Goal: Check status

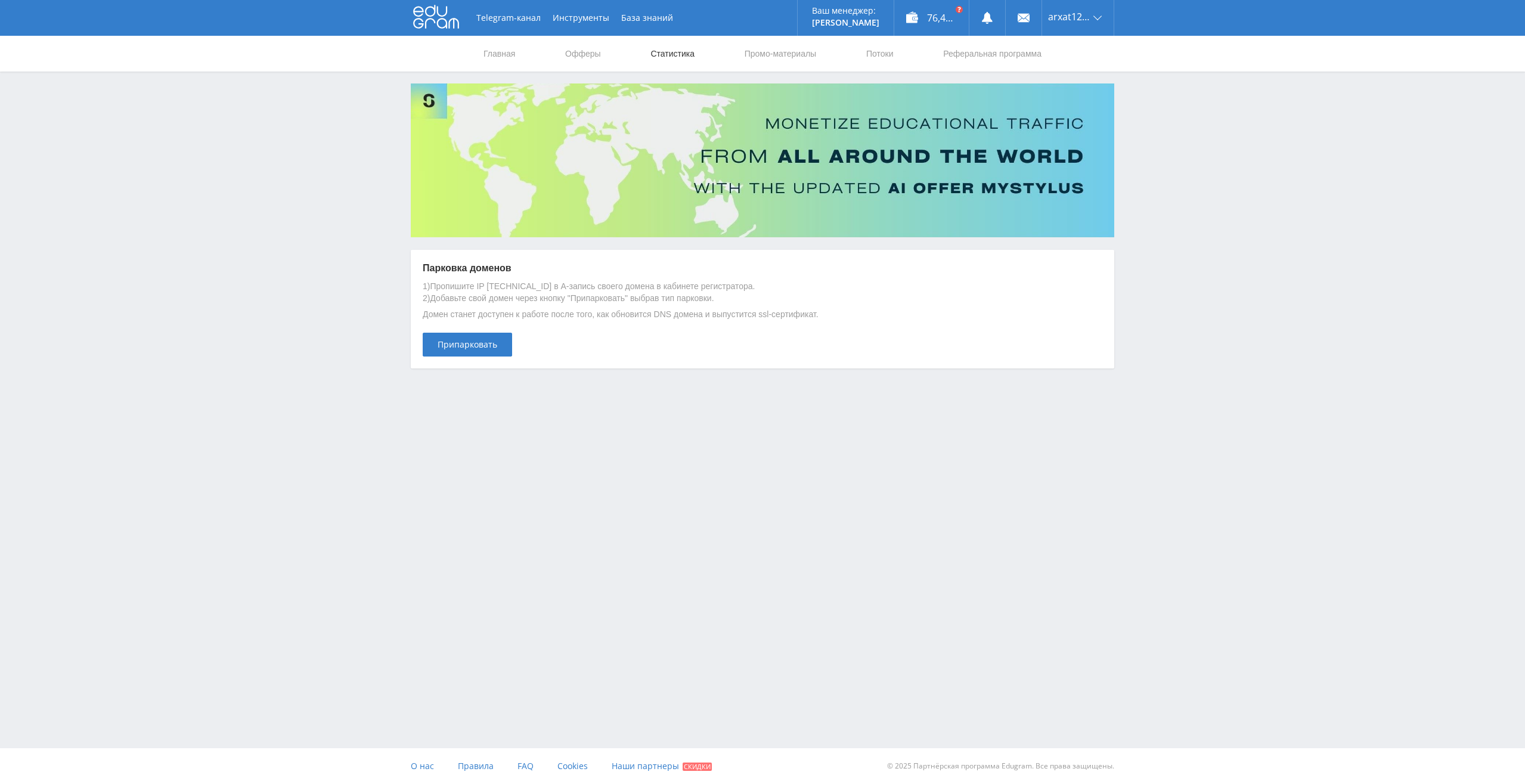
click at [670, 52] on link "Статистика" at bounding box center [673, 54] width 47 height 36
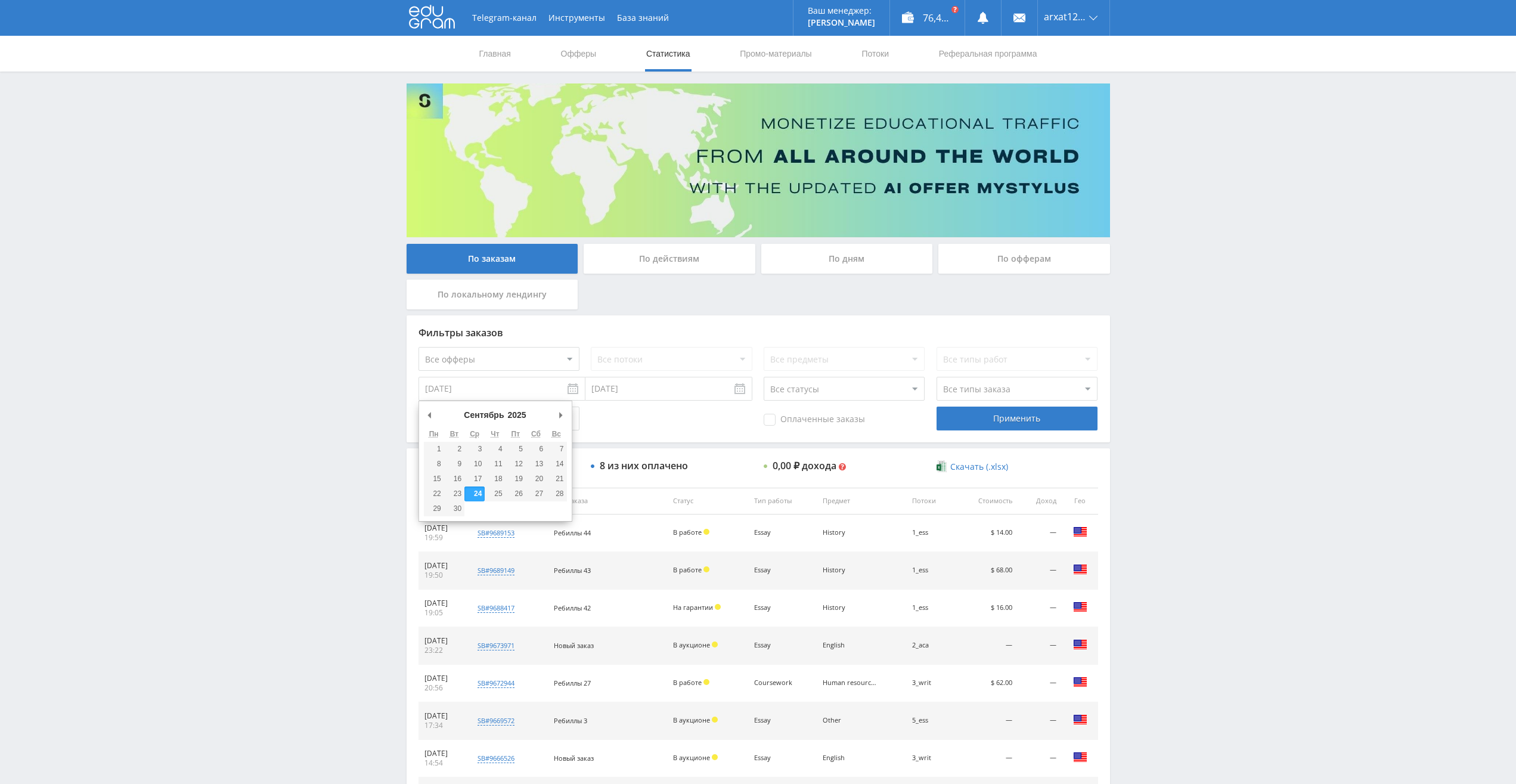
click at [578, 387] on input "[DATE]" at bounding box center [501, 388] width 167 height 24
type input "01.09.2024"
click at [989, 419] on div "Применить" at bounding box center [1017, 418] width 161 height 24
click at [838, 251] on div "По дням" at bounding box center [847, 258] width 171 height 30
click at [0, 0] on input "По дням" at bounding box center [0, 0] width 0 height 0
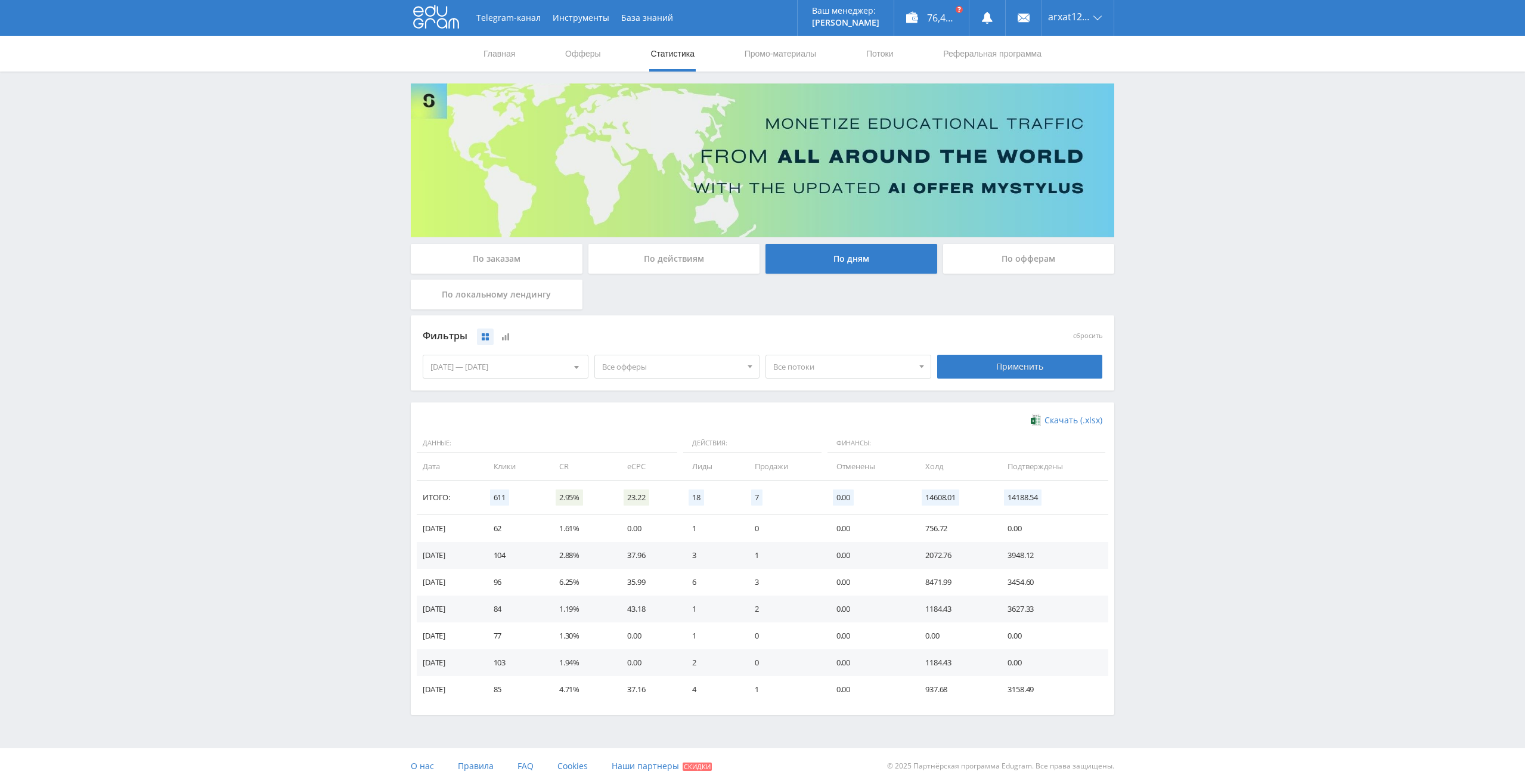
click at [672, 256] on div "По действиям" at bounding box center [674, 258] width 171 height 30
click at [0, 0] on input "По действиям" at bounding box center [0, 0] width 0 height 0
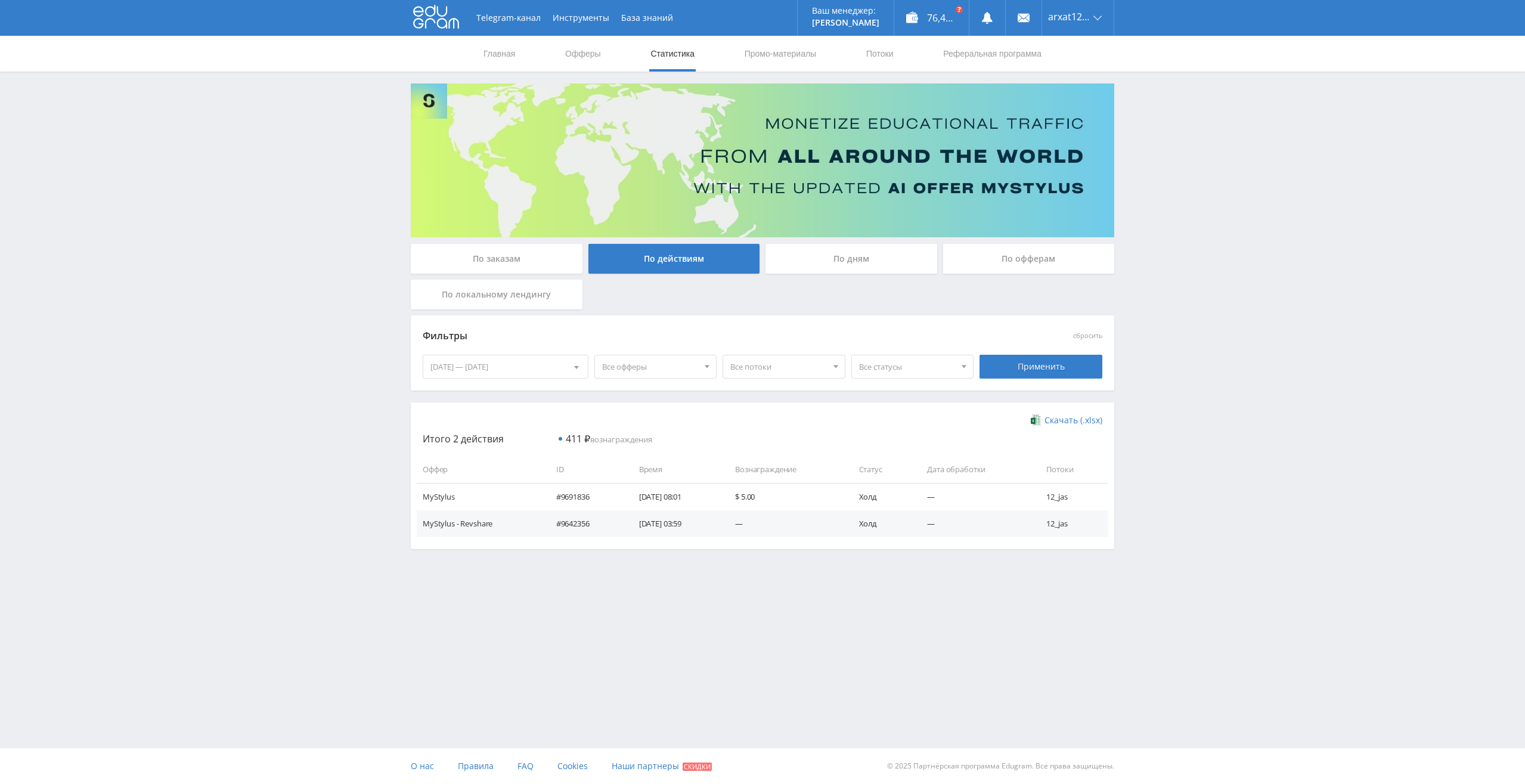
click at [551, 291] on div "По локальному лендингу" at bounding box center [496, 294] width 171 height 30
click at [0, 0] on input "По локальному лендингу" at bounding box center [0, 0] width 0 height 0
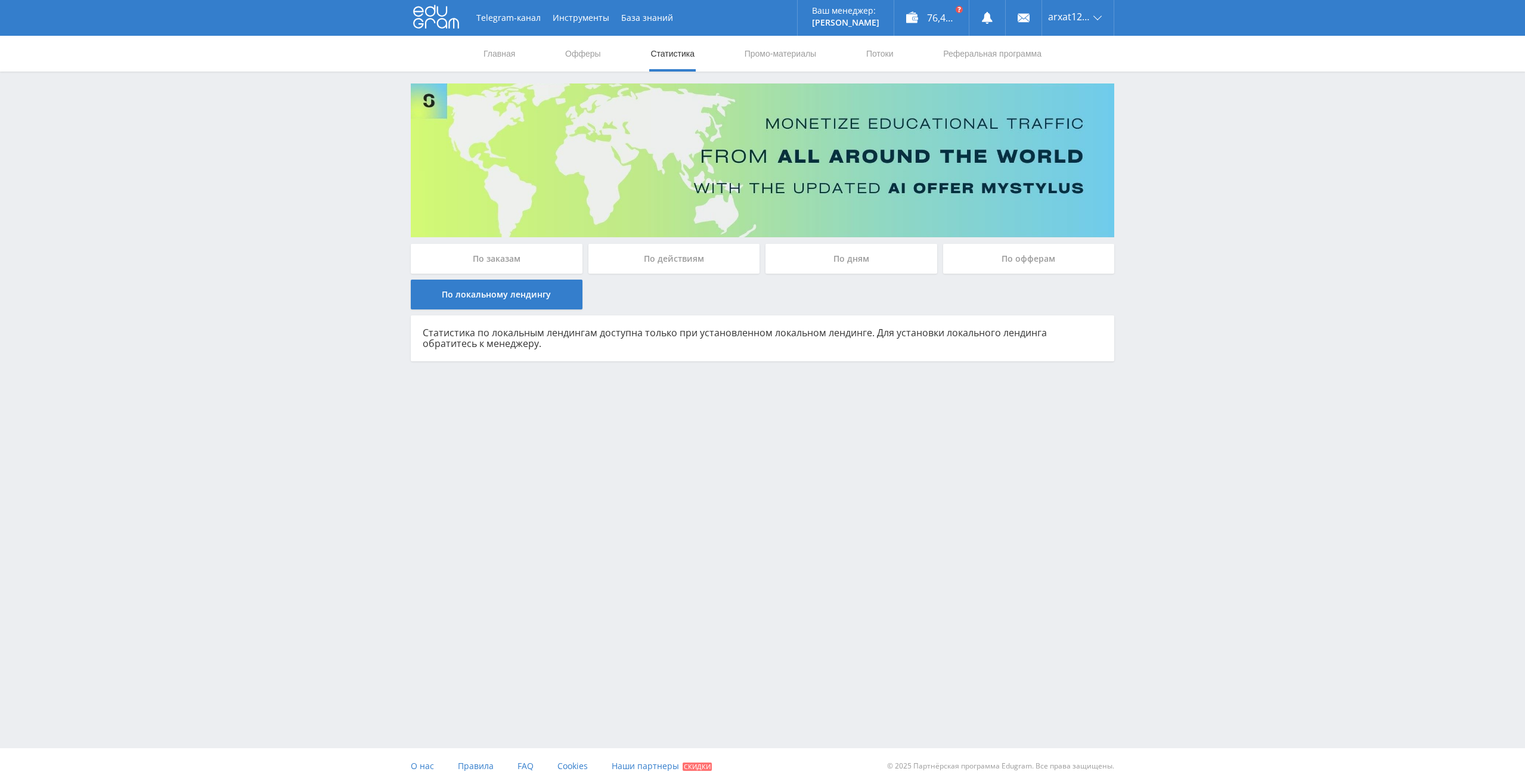
click at [1034, 255] on div "По офферам" at bounding box center [1029, 258] width 171 height 30
click at [0, 0] on input "По офферам" at bounding box center [0, 0] width 0 height 0
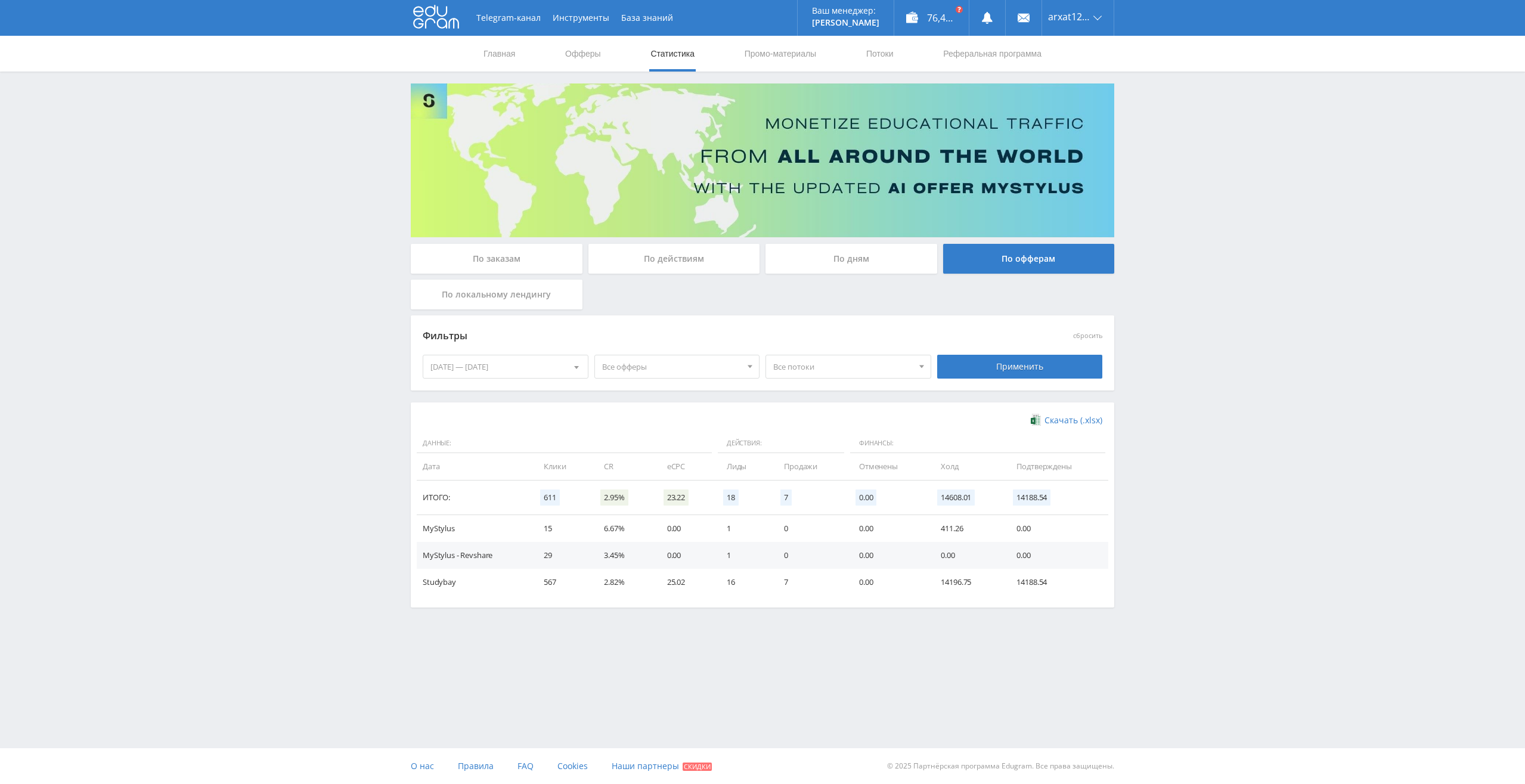
click at [523, 364] on div "[DATE] — [DATE]" at bounding box center [505, 366] width 164 height 23
click at [436, 417] on span at bounding box center [434, 416] width 6 height 6
click at [434, 415] on span at bounding box center [434, 416] width 6 height 6
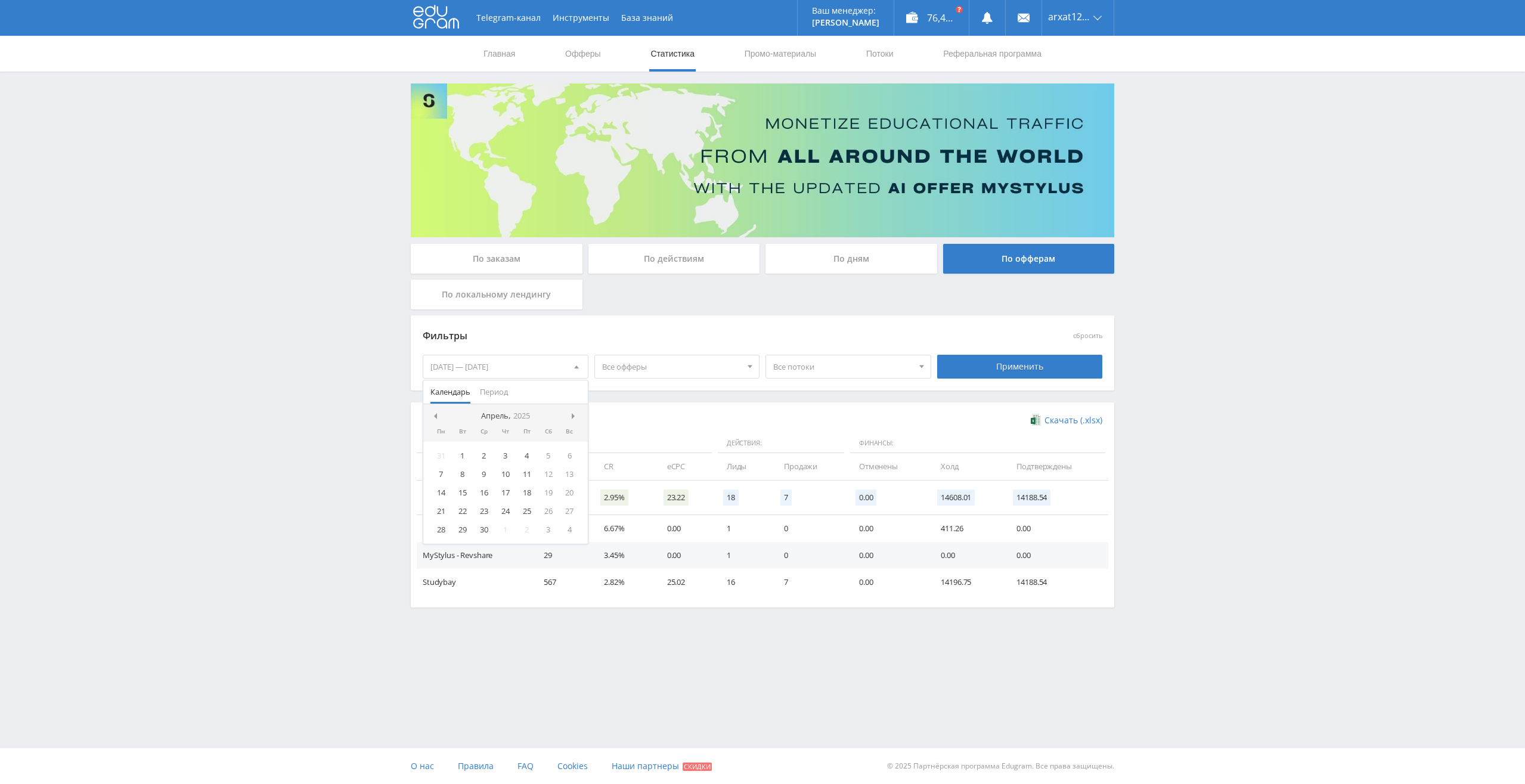
click at [434, 415] on span at bounding box center [434, 416] width 6 height 6
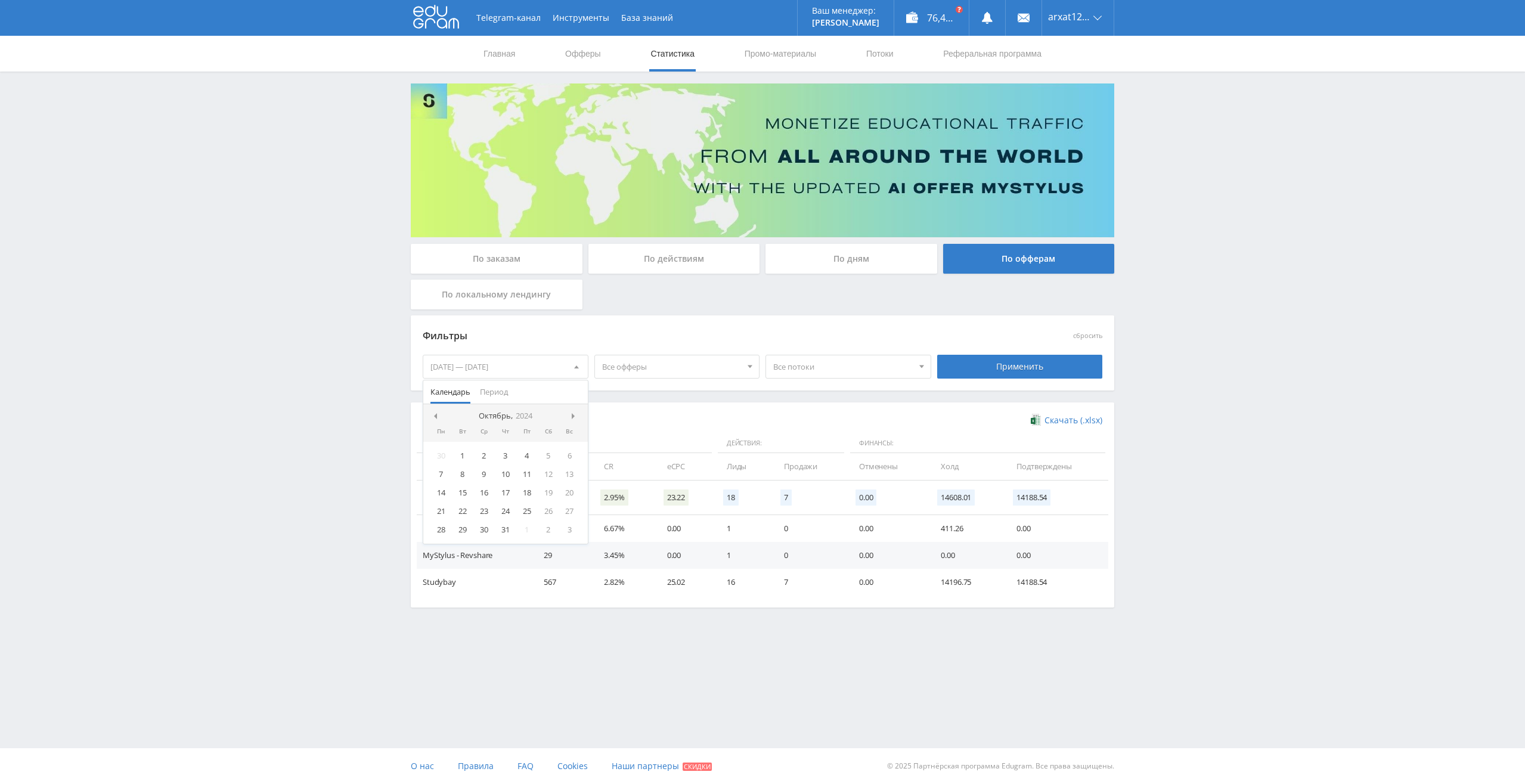
click at [434, 415] on span at bounding box center [434, 416] width 6 height 6
click at [544, 456] on div "1" at bounding box center [548, 455] width 22 height 14
click at [527, 476] on div "7" at bounding box center [527, 474] width 22 height 14
click at [673, 410] on div "Скачать (.xlsx) Данные: Действия: Финансы: Дата Клики CR eCPC Лиды Продажи Отме…" at bounding box center [762, 505] width 703 height 205
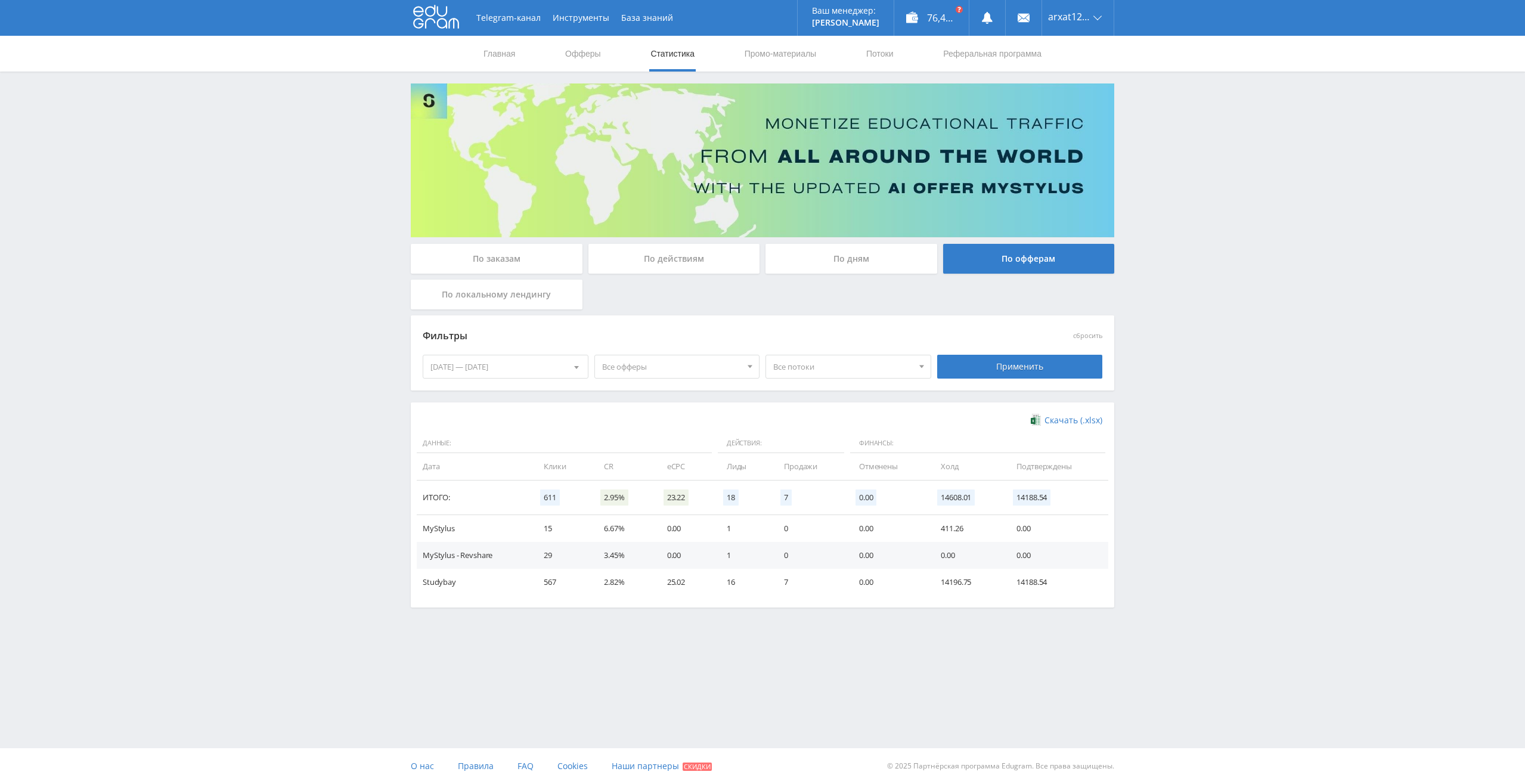
click at [551, 364] on div "01.06.2024 — 07.06.2024" at bounding box center [505, 366] width 164 height 23
click at [499, 390] on span "Период" at bounding box center [494, 392] width 28 height 23
click at [446, 497] on button "Год" at bounding box center [505, 499] width 164 height 16
click at [543, 369] on div "[DATE] — [DATE]" at bounding box center [505, 366] width 164 height 23
click at [469, 510] on button "Все время" at bounding box center [505, 515] width 164 height 16
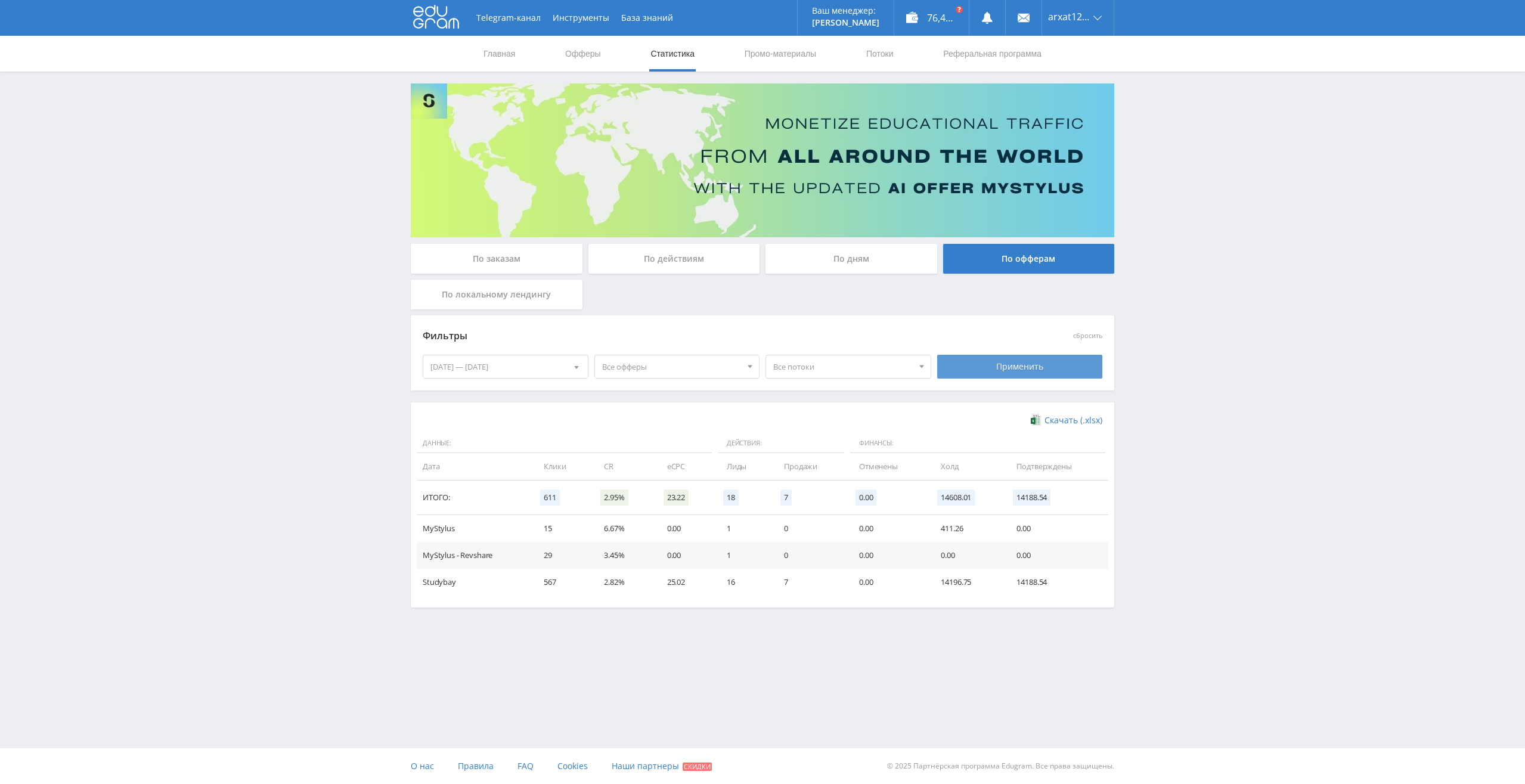
click at [1027, 364] on div "Применить" at bounding box center [1020, 366] width 166 height 24
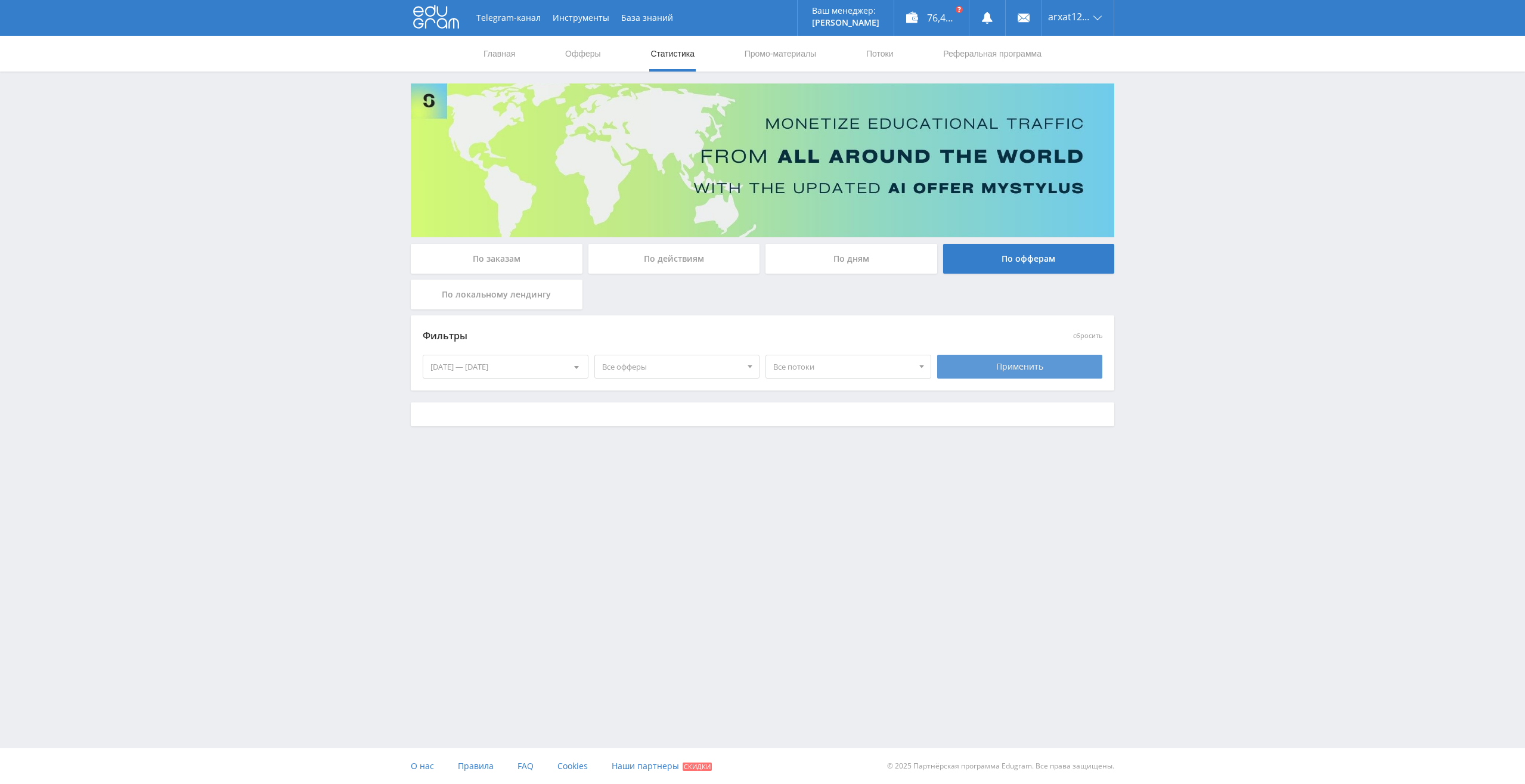
click at [1009, 363] on div "Применить" at bounding box center [1020, 366] width 166 height 24
click at [681, 362] on span "Все офферы" at bounding box center [671, 366] width 139 height 23
click at [626, 451] on button "Studybay" at bounding box center [677, 455] width 164 height 16
click at [1006, 363] on div "Применить" at bounding box center [1020, 366] width 166 height 24
click at [569, 364] on div at bounding box center [576, 366] width 23 height 23
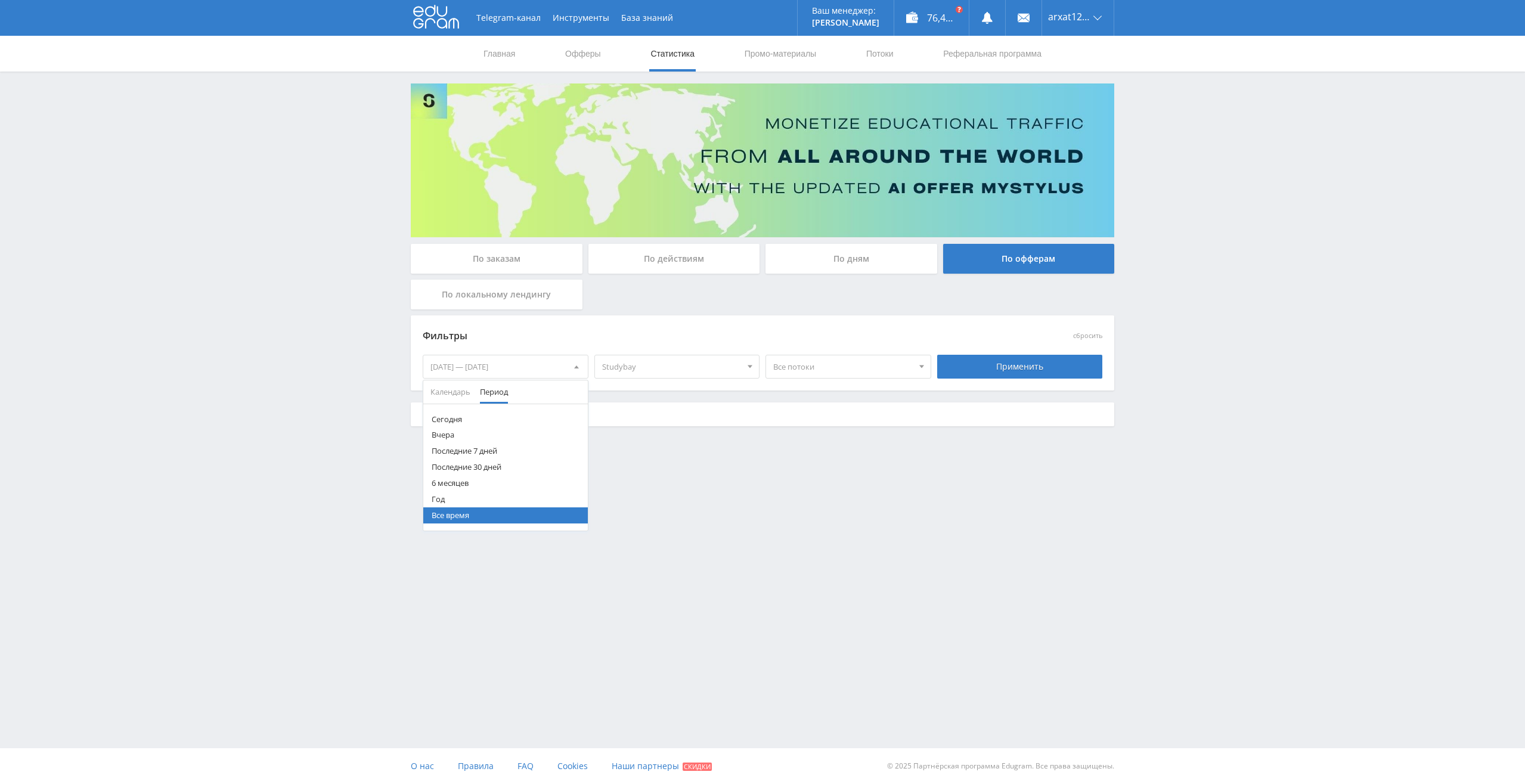
click at [459, 494] on button "Год" at bounding box center [505, 499] width 164 height 16
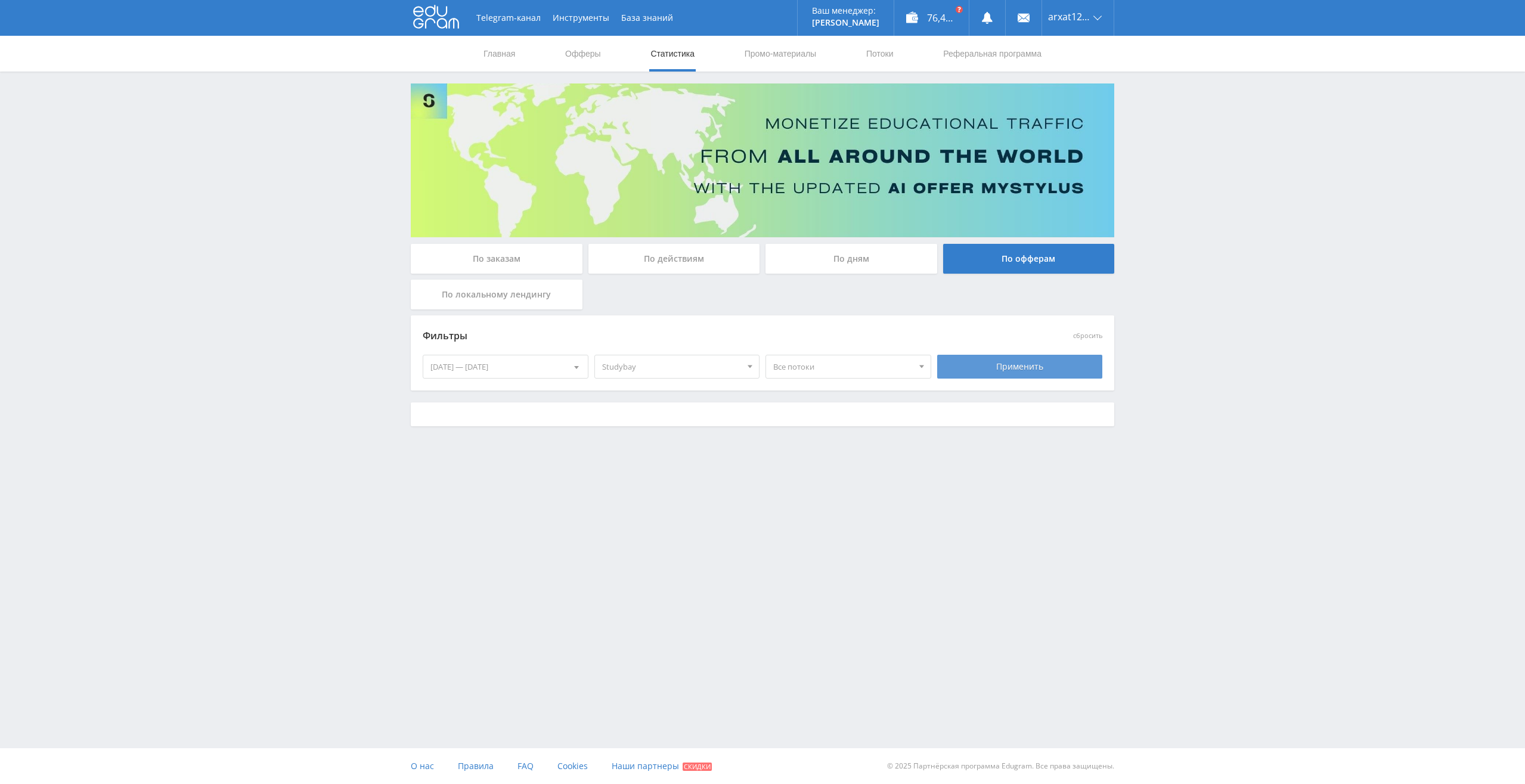
click at [1018, 364] on div "Применить" at bounding box center [1020, 366] width 166 height 24
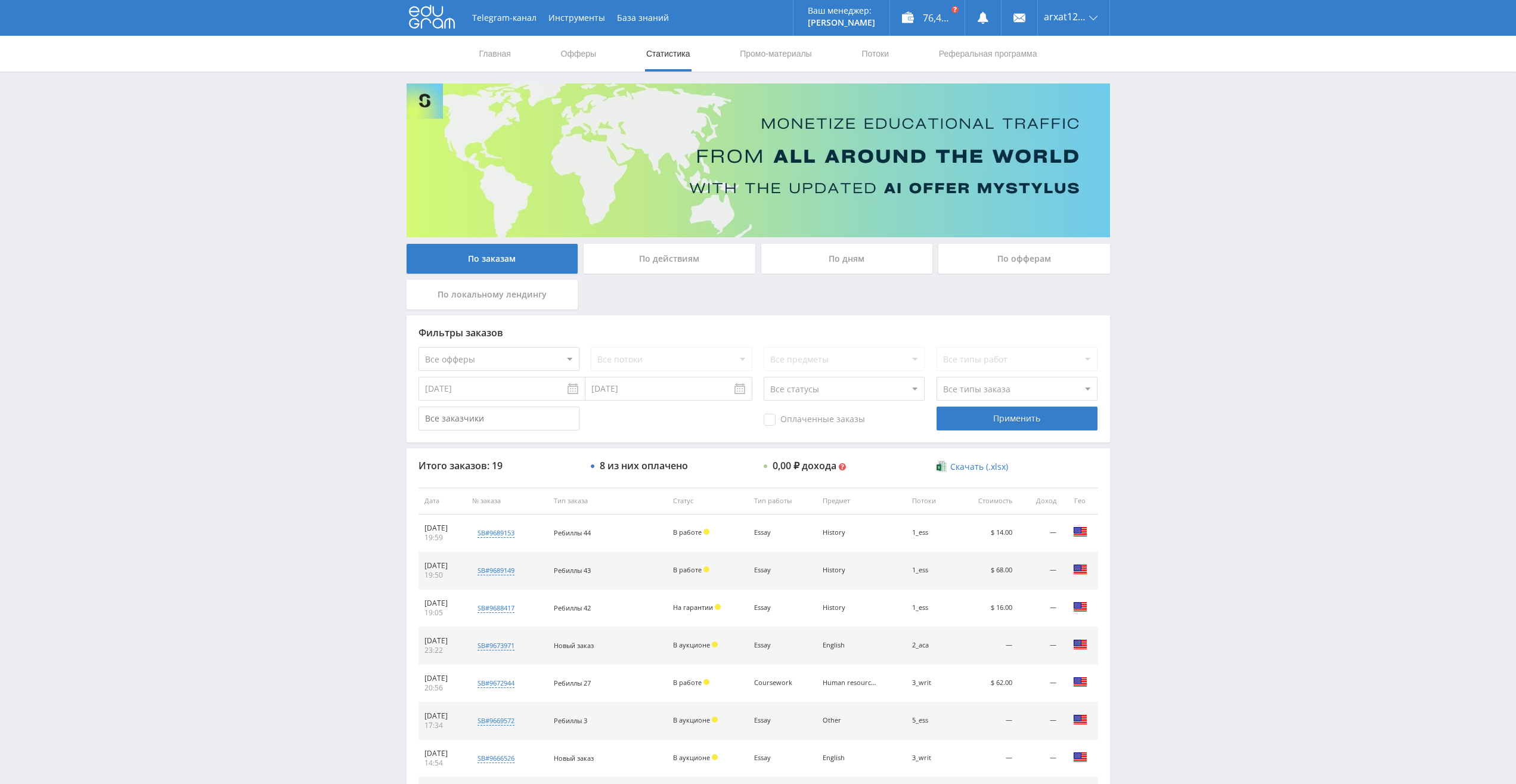
click at [1020, 258] on div "По офферам" at bounding box center [1024, 258] width 171 height 30
click at [0, 0] on input "По офферам" at bounding box center [0, 0] width 0 height 0
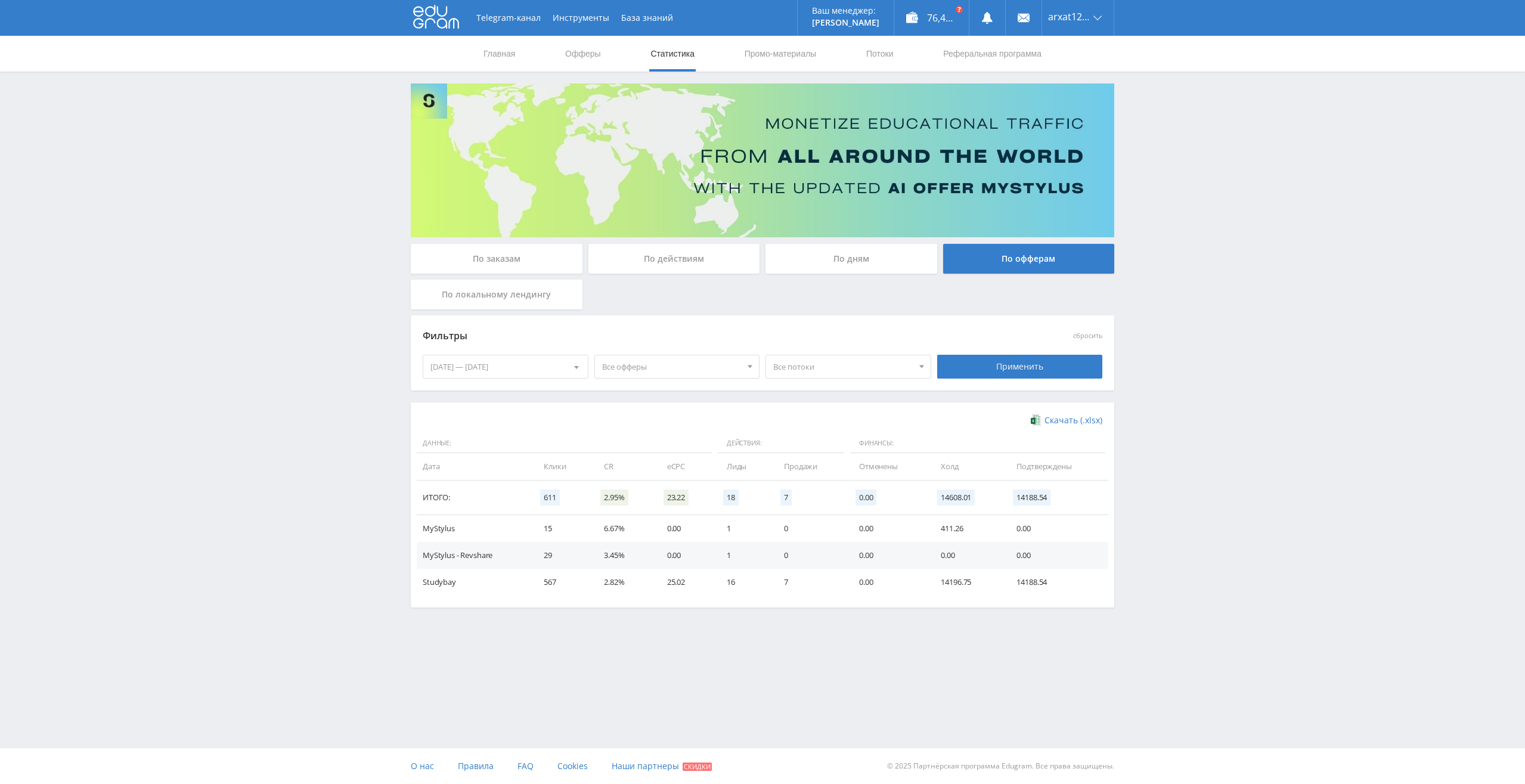
click at [547, 357] on div "[DATE] — [DATE]" at bounding box center [505, 366] width 164 height 23
click at [495, 388] on span "Период" at bounding box center [494, 392] width 28 height 23
click at [457, 482] on button "6 месяцев" at bounding box center [505, 483] width 164 height 16
click at [1026, 367] on div "Применить" at bounding box center [1020, 366] width 166 height 24
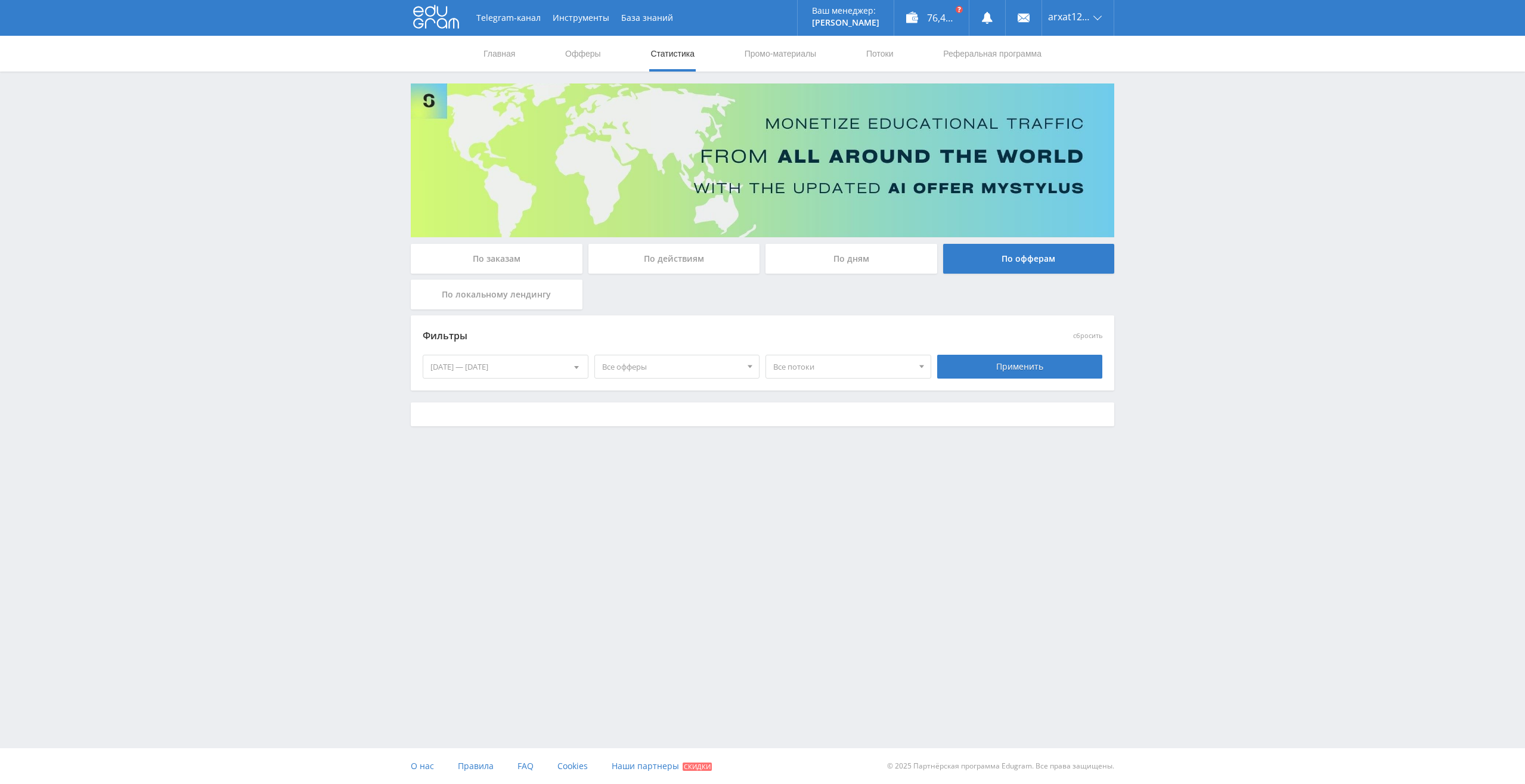
click at [537, 366] on div "[DATE] — [DATE]" at bounding box center [505, 366] width 164 height 23
click at [462, 499] on button "Год" at bounding box center [505, 499] width 164 height 16
click at [503, 367] on div "[DATE] — [DATE]" at bounding box center [505, 366] width 164 height 23
click at [475, 511] on button "Все время" at bounding box center [505, 515] width 164 height 16
click at [1030, 360] on div "Применить" at bounding box center [1020, 366] width 166 height 24
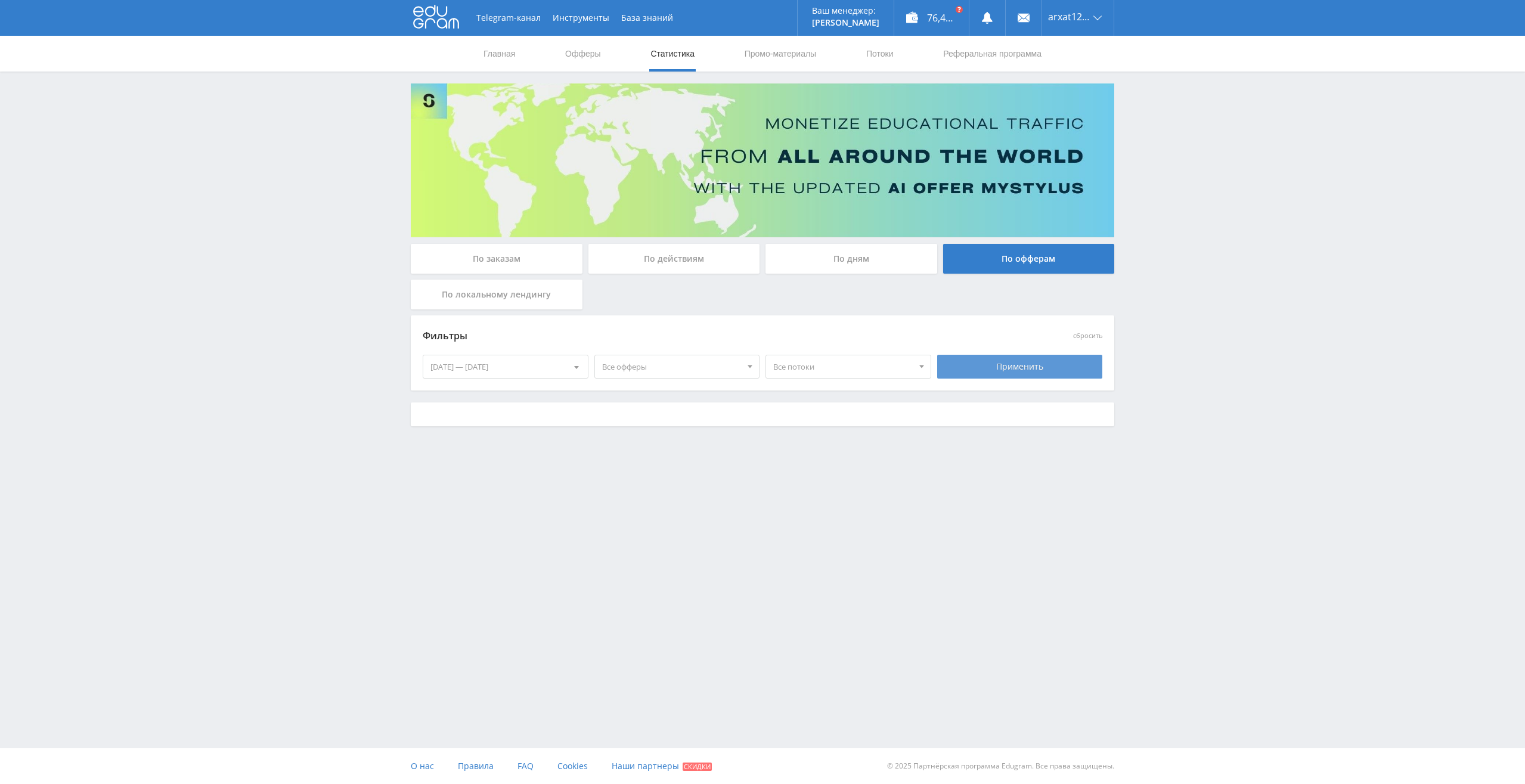
click at [1016, 357] on div "Применить" at bounding box center [1020, 366] width 166 height 24
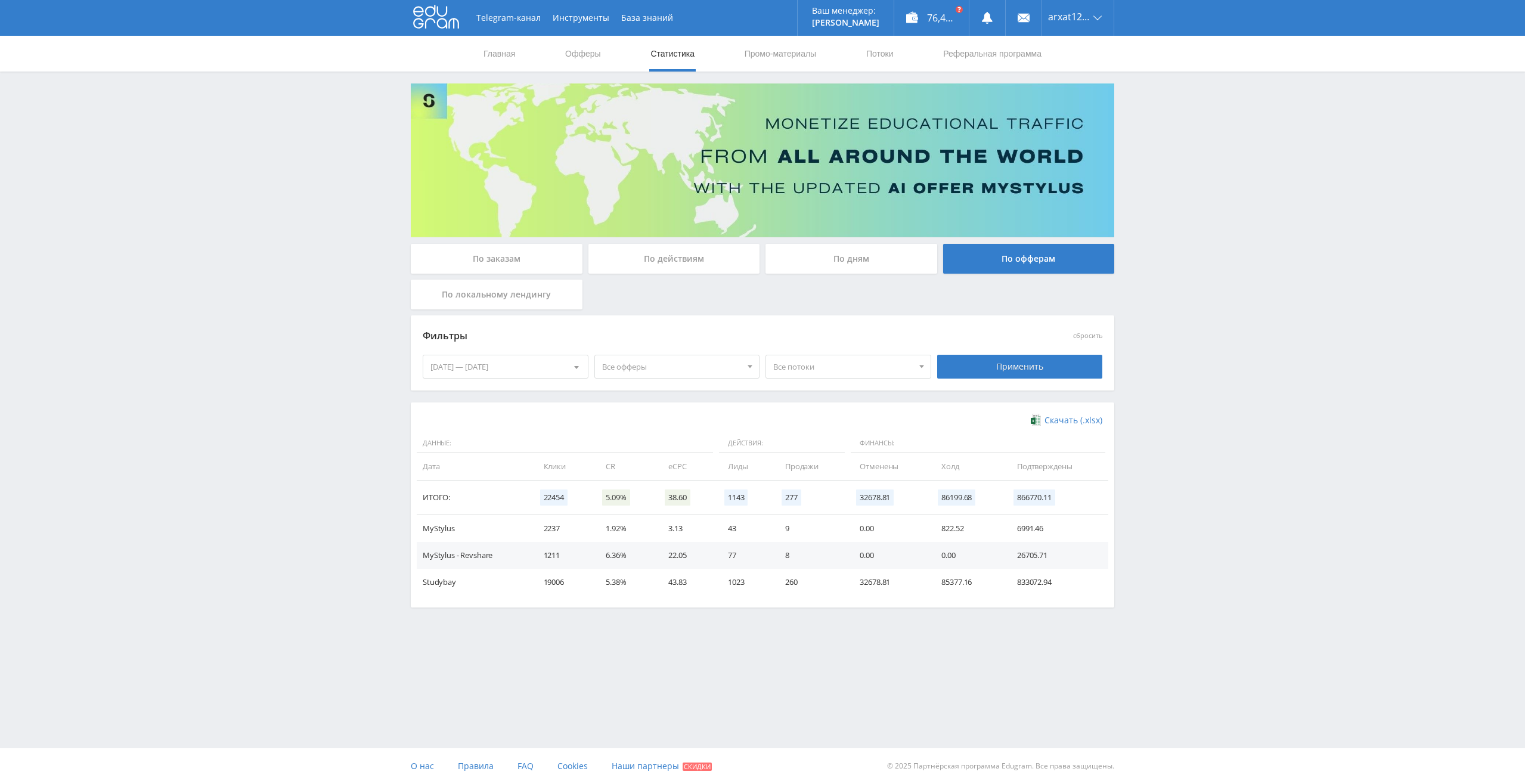
click at [507, 261] on div "По заказам" at bounding box center [496, 258] width 171 height 30
click at [0, 0] on input "По заказам" at bounding box center [0, 0] width 0 height 0
